Goal: Navigation & Orientation: Find specific page/section

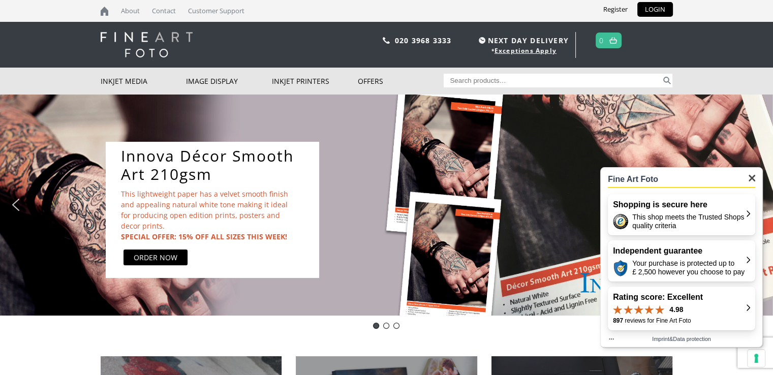
click at [644, 220] on div "This shop meets the Trusted Shops quality criteria" at bounding box center [680, 221] width 134 height 17
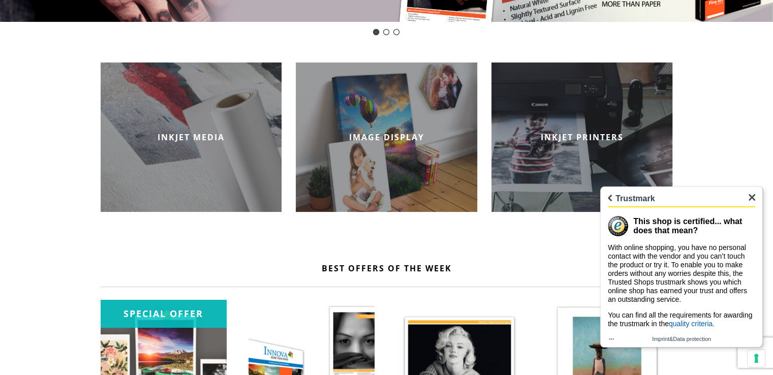
scroll to position [51, 0]
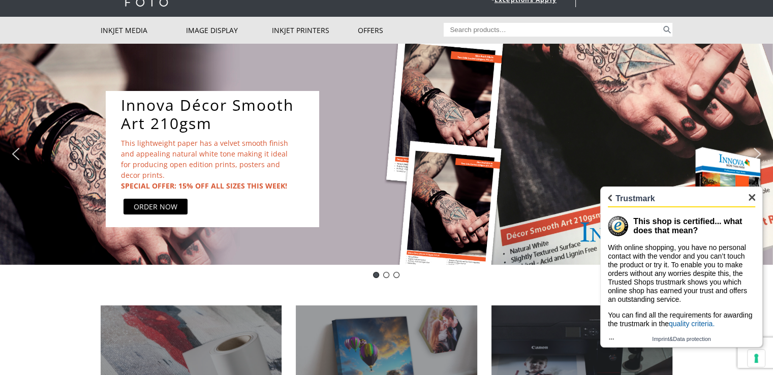
click at [752, 197] on img "Close" at bounding box center [752, 197] width 7 height 7
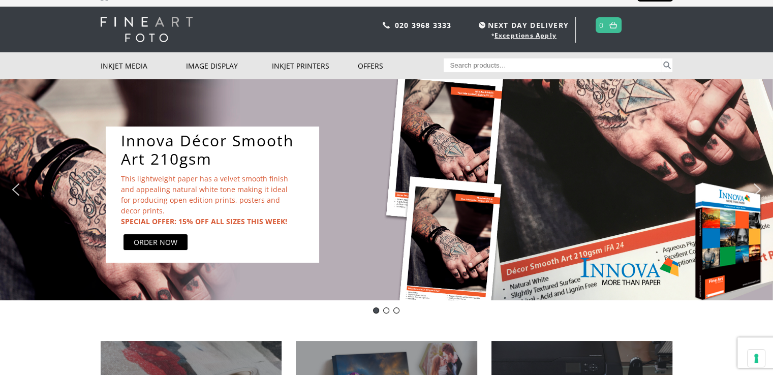
scroll to position [0, 0]
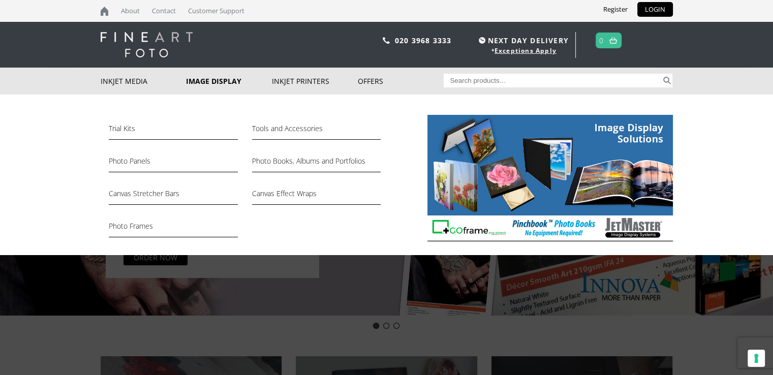
click at [195, 79] on link "Image Display" at bounding box center [229, 81] width 86 height 27
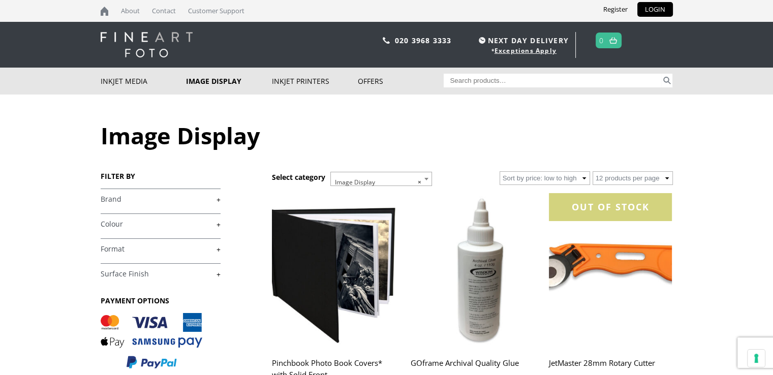
click at [139, 47] on img at bounding box center [147, 44] width 92 height 25
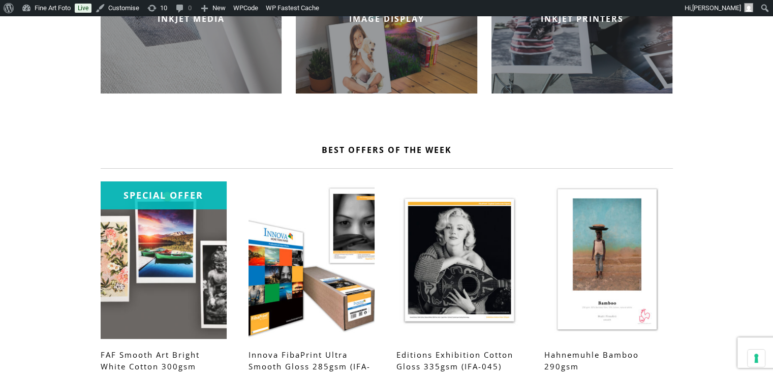
scroll to position [124, 0]
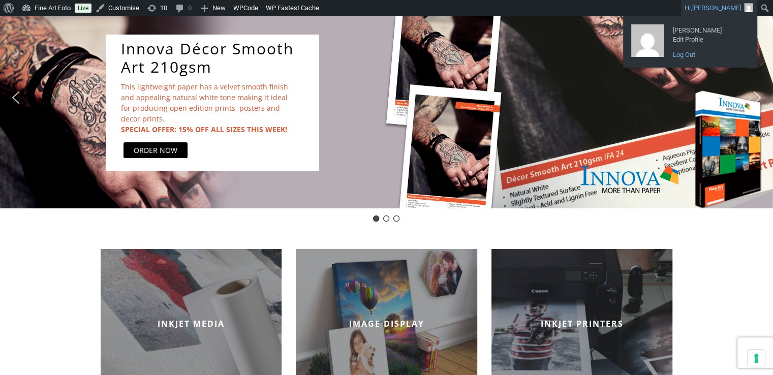
click at [687, 51] on link "Log Out" at bounding box center [708, 54] width 81 height 13
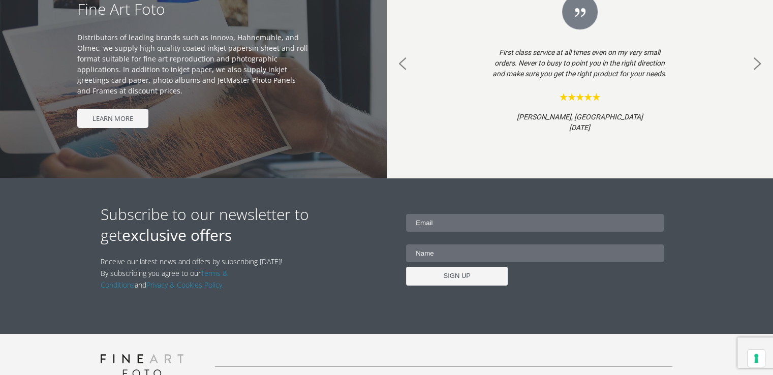
scroll to position [1073, 0]
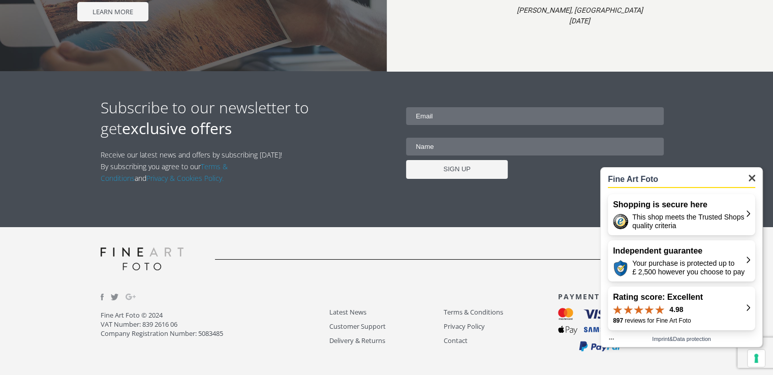
click at [659, 213] on div "This shop meets the Trusted Shops quality criteria" at bounding box center [680, 221] width 134 height 17
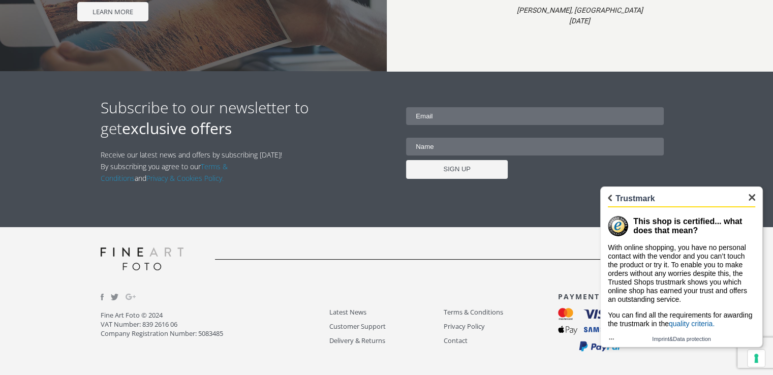
click at [690, 287] on p "With online shopping, you have no personal contact with the vendor and you can’…" at bounding box center [681, 273] width 147 height 60
click at [751, 198] on img "Close" at bounding box center [752, 197] width 7 height 7
